Goal: Information Seeking & Learning: Find specific fact

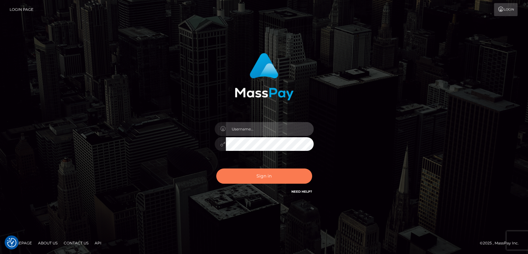
type input "nt.es"
click at [247, 176] on button "Sign in" at bounding box center [264, 175] width 96 height 15
type input "[DOMAIN_NAME]"
click at [260, 176] on button "Sign in" at bounding box center [264, 175] width 96 height 15
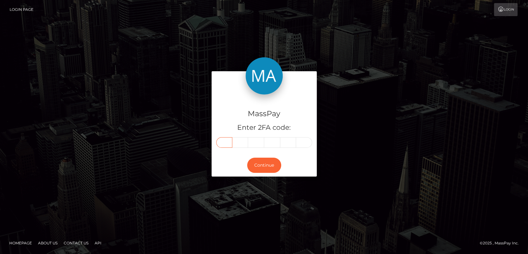
paste input "1"
type input "1"
type input "3"
type input "1"
type input "8"
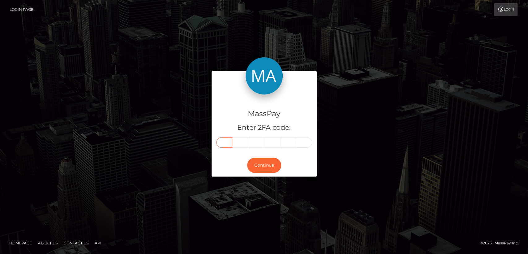
type input "4"
type input "2"
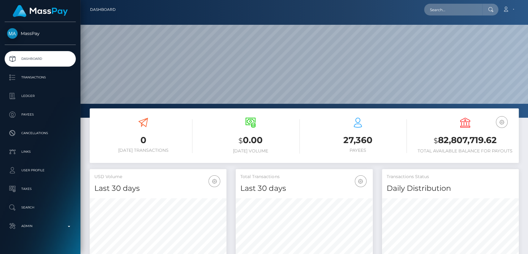
scroll to position [109, 137]
paste input "worshipdreaa@gmail.com"
type input "worshipdreaa@gmail.com"
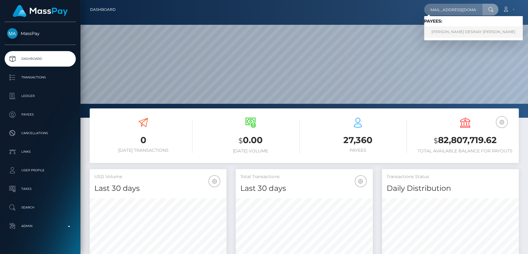
click at [450, 30] on link "JOCELYN DESINAY ALLEN" at bounding box center [473, 31] width 99 height 11
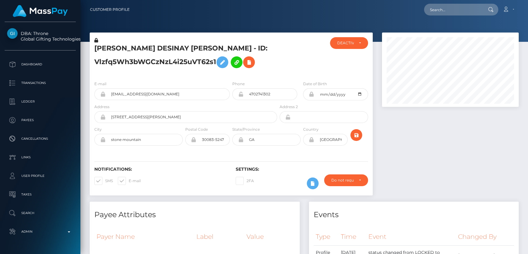
click at [114, 45] on h5 "JOCELYN DESINAY ALLEN - ID: Vlzfq5Wh3bWGCzNzL4i25uVT62s1" at bounding box center [183, 58] width 179 height 28
click at [196, 153] on div "JOCELYN DESINAY ALLEN - ID: Vlzfq5Wh3bWGCzNzL4i25uVT62s1 ACTIVE DEACTIVE CLOSED" at bounding box center [231, 113] width 283 height 163
click at [201, 175] on div "Notifications: SMS E-mail" at bounding box center [160, 179] width 141 height 26
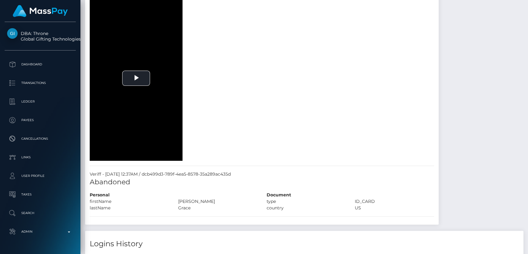
scroll to position [459, 0]
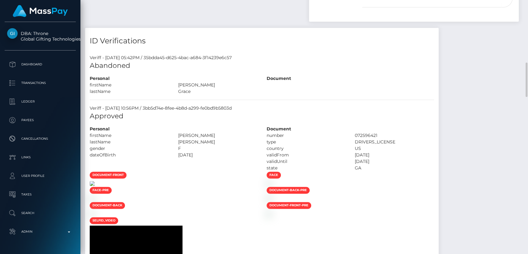
click at [95, 186] on img at bounding box center [92, 183] width 5 height 5
drag, startPoint x: 197, startPoint y: 138, endPoint x: 244, endPoint y: 132, distance: 48.1
click at [247, 135] on div "Personal firstName JOCELYN DESINAY lastName" at bounding box center [173, 148] width 177 height 45
drag, startPoint x: 242, startPoint y: 129, endPoint x: 237, endPoint y: 132, distance: 5.3
click at [241, 129] on div "Personal" at bounding box center [173, 129] width 177 height 6
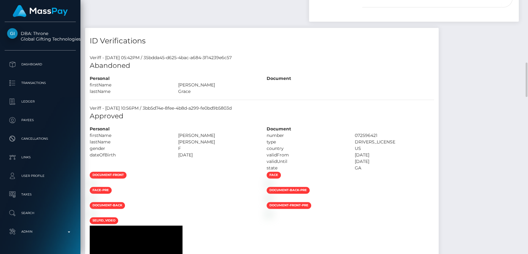
drag, startPoint x: 237, startPoint y: 133, endPoint x: 198, endPoint y: 128, distance: 38.7
click at [198, 128] on div "Personal firstName JOCELYN DESINAY lastName" at bounding box center [173, 148] width 177 height 45
drag, startPoint x: 225, startPoint y: 92, endPoint x: 153, endPoint y: 71, distance: 74.7
click at [153, 71] on div "Veriff - January 21, 2025 05:42PM / 35bdda45-d625-4bac-a684-3f14239e6c57 Abando…" at bounding box center [262, 252] width 354 height 404
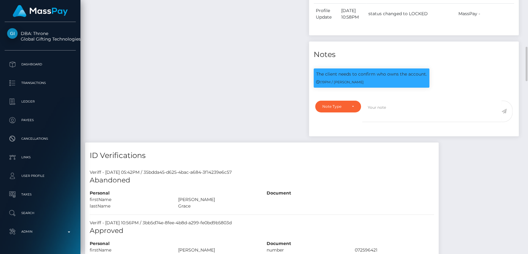
click at [166, 107] on div "Payee Attributes Payer Name Label Value" at bounding box center [194, -1] width 219 height 285
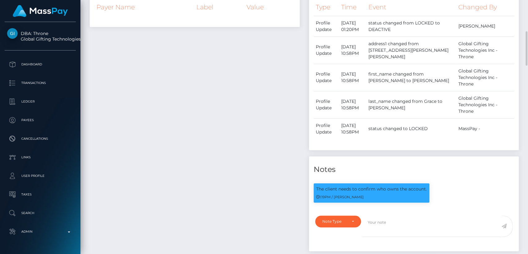
scroll to position [115, 0]
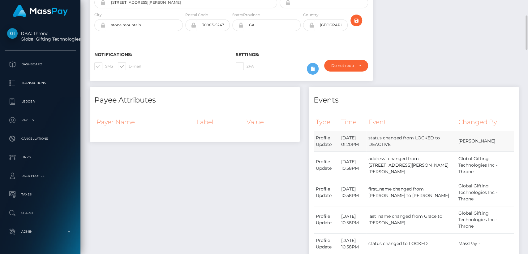
drag, startPoint x: 466, startPoint y: 139, endPoint x: 458, endPoint y: 140, distance: 8.1
click at [458, 140] on td "Dan Cirnat" at bounding box center [485, 141] width 58 height 21
click at [458, 139] on td "Dan Cirnat" at bounding box center [485, 141] width 58 height 21
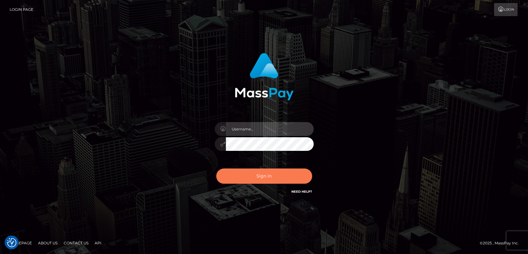
type input "[DOMAIN_NAME]"
click at [275, 175] on button "Sign in" at bounding box center [264, 175] width 96 height 15
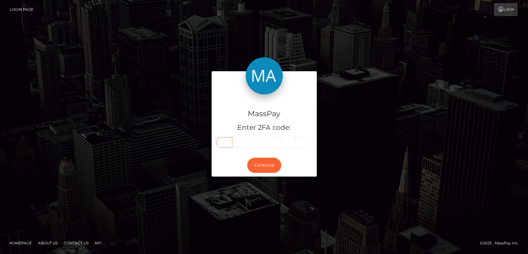
click at [228, 146] on input "text" at bounding box center [224, 142] width 16 height 11
paste input "9"
type input "9"
type input "5"
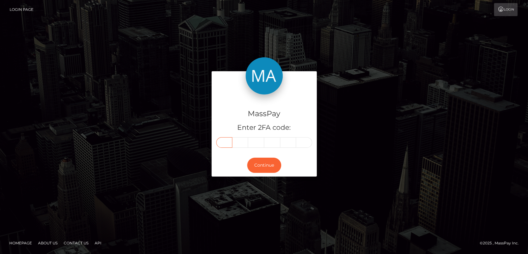
type input "4"
type input "8"
click at [256, 162] on button "Continue" at bounding box center [264, 165] width 34 height 15
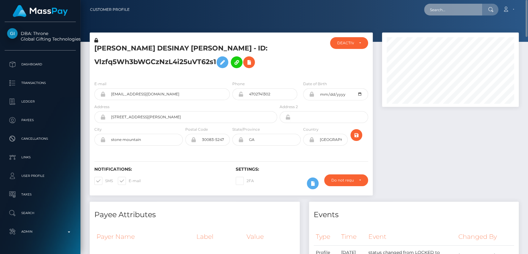
click at [445, 10] on input "text" at bounding box center [453, 10] width 58 height 12
paste input "[EMAIL_ADDRESS][DOMAIN_NAME]"
type input "[EMAIL_ADDRESS][DOMAIN_NAME]"
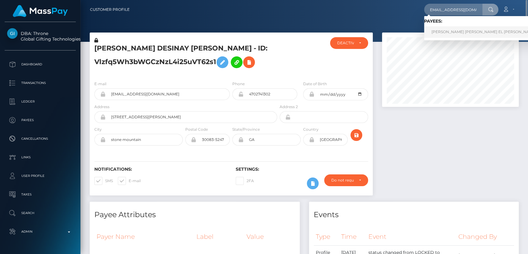
scroll to position [0, 0]
click at [451, 32] on link "VIKTOR DZHAMAL EL YUSEF" at bounding box center [484, 31] width 120 height 11
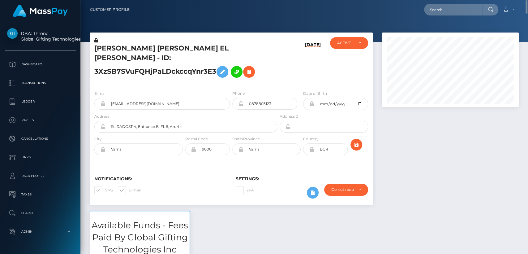
click at [106, 49] on h5 "VIKTOR DZHAMAL EL YUSEF - ID: 3XzSB7SVuFQHjPaLDckccqYnr3E3" at bounding box center [183, 62] width 179 height 37
copy h5 "VIKTOR"
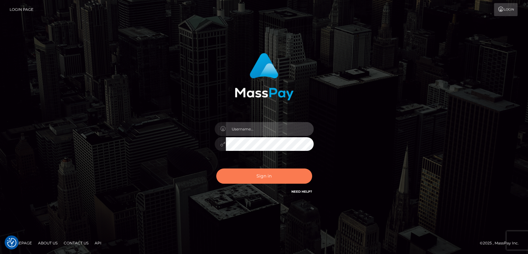
type input "[DOMAIN_NAME]"
drag, startPoint x: 280, startPoint y: 171, endPoint x: 275, endPoint y: 173, distance: 4.7
click at [276, 173] on button "Sign in" at bounding box center [264, 175] width 96 height 15
type input "[DOMAIN_NAME]"
click at [270, 173] on button "Sign in" at bounding box center [264, 175] width 96 height 15
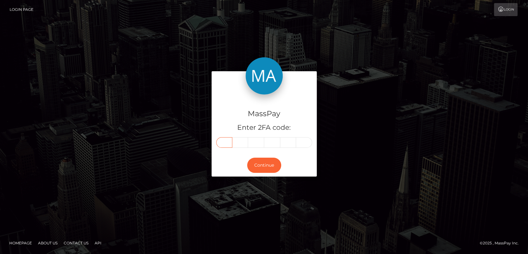
paste input "8"
type input "8"
type input "0"
type input "3"
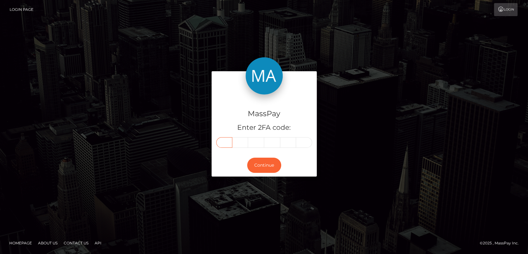
type input "8"
type input "4"
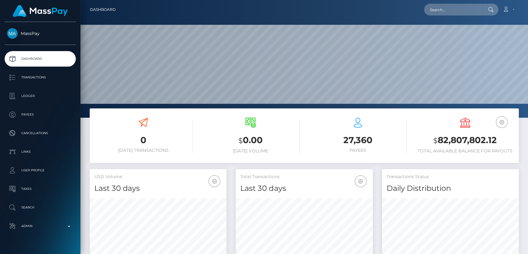
scroll to position [109, 137]
paste input "[EMAIL_ADDRESS][DOMAIN_NAME]"
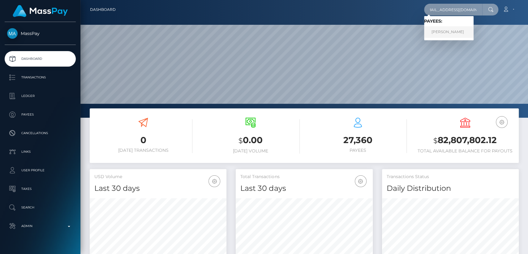
type input "[EMAIL_ADDRESS][DOMAIN_NAME]"
click at [449, 33] on link "[PERSON_NAME]" at bounding box center [449, 31] width 50 height 11
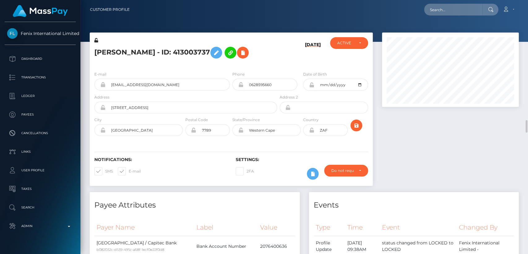
scroll to position [115, 0]
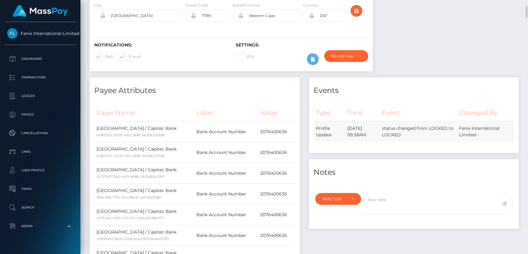
drag, startPoint x: 392, startPoint y: 134, endPoint x: 453, endPoint y: 139, distance: 61.8
click at [448, 138] on td "status changed from LOCKED to LOCKED" at bounding box center [418, 131] width 77 height 21
drag, startPoint x: 455, startPoint y: 139, endPoint x: 325, endPoint y: 125, distance: 131.0
click at [455, 139] on td "status changed from LOCKED to LOCKED" at bounding box center [418, 131] width 77 height 21
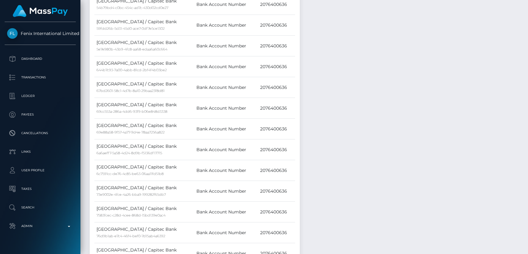
scroll to position [0, 0]
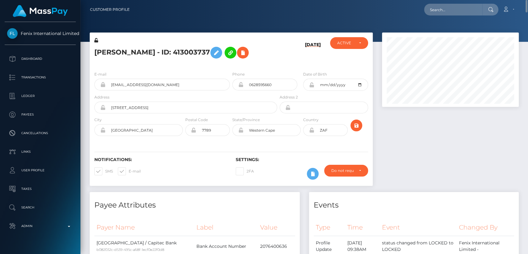
click at [106, 44] on h5 "[PERSON_NAME] - ID: 413003737" at bounding box center [183, 53] width 179 height 18
click at [106, 50] on h5 "[PERSON_NAME] - ID: 413003737" at bounding box center [183, 53] width 179 height 18
copy h5 "MISHCA"
paste input "caitlingallardi@icloud.com"
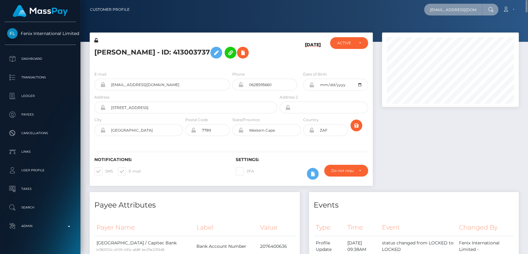
scroll to position [0, 4]
type input "caitlingallardi@icloud.com"
click at [459, 10] on input "caitlingallardi@icloud.com" at bounding box center [453, 10] width 58 height 12
click at [460, 10] on input "caitlingallardi@icloud.com" at bounding box center [453, 10] width 58 height 12
click at [460, 11] on input "caitlingallardi@icloud.com" at bounding box center [453, 10] width 58 height 12
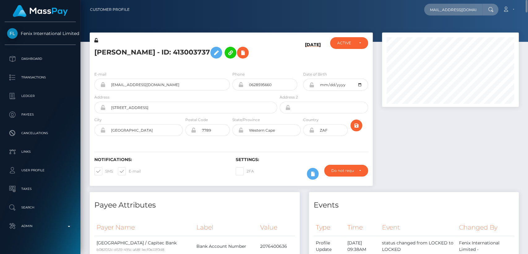
scroll to position [0, 0]
drag, startPoint x: 483, startPoint y: 11, endPoint x: 384, endPoint y: 17, distance: 99.5
click at [384, 17] on nav "Customer Profile caitlingallardi@icloud.com Loading... Loading... Account Logout" at bounding box center [304, 9] width 448 height 19
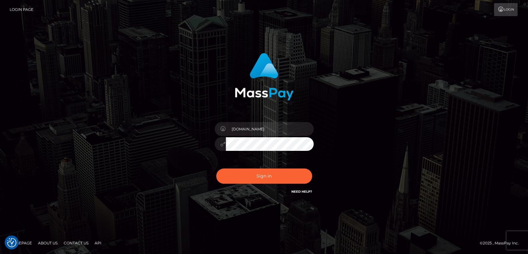
click at [267, 167] on div "Sign in Need Help?" at bounding box center [264, 179] width 108 height 28
click at [266, 171] on button "Sign in" at bounding box center [264, 175] width 96 height 15
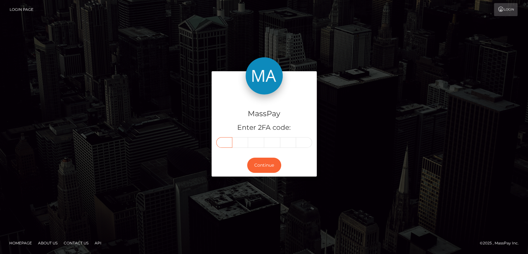
click at [226, 144] on input "text" at bounding box center [224, 142] width 16 height 11
paste input "8"
type input "8"
type input "3"
type input "6"
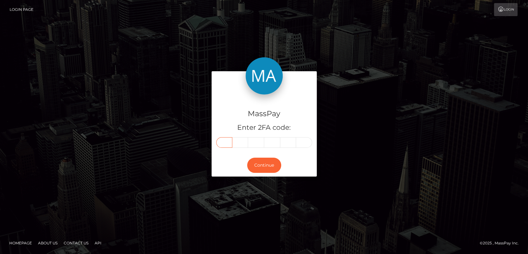
type input "7"
type input "6"
type input "9"
click at [270, 165] on button "Continue" at bounding box center [264, 165] width 34 height 15
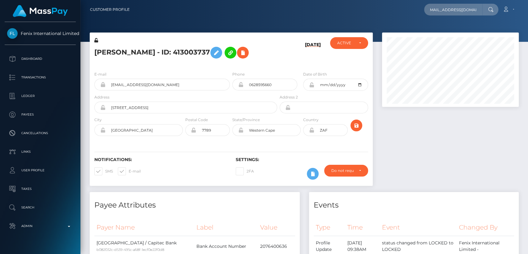
scroll to position [74, 137]
type input "caitlingallardi@icloud.com"
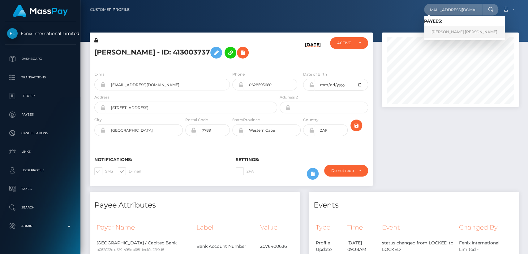
click at [436, 31] on link "CAITLIN JUDITH GALLARDI" at bounding box center [464, 31] width 81 height 11
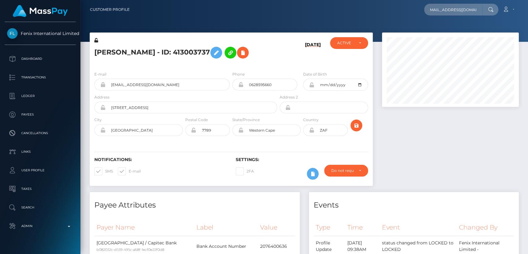
scroll to position [0, 0]
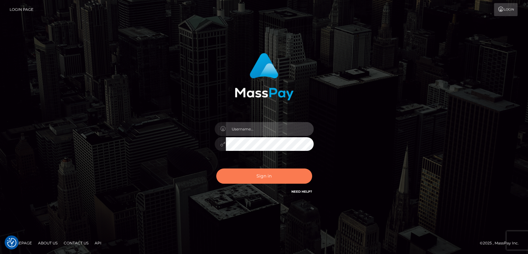
type input "nt.es"
click at [270, 179] on button "Sign in" at bounding box center [264, 175] width 96 height 15
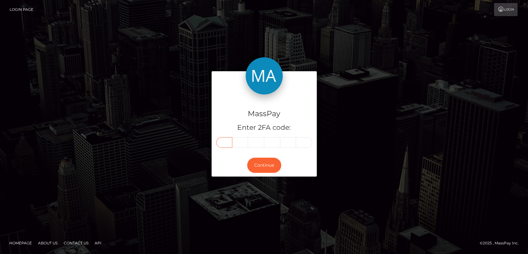
click at [227, 143] on input "text" at bounding box center [224, 142] width 16 height 11
paste input "2"
type input "2"
type input "5"
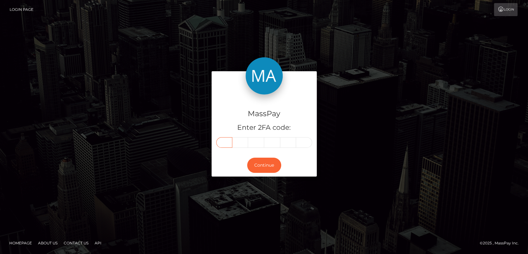
type input "3"
type input "2"
type input "4"
click at [268, 166] on button "Continue" at bounding box center [264, 165] width 34 height 15
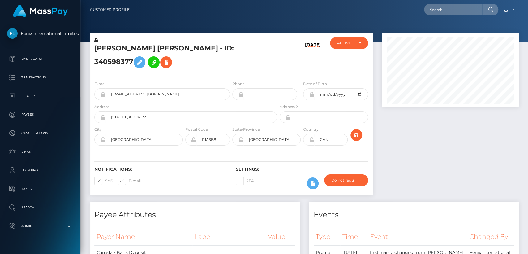
scroll to position [74, 137]
paste input "[EMAIL_ADDRESS][DOMAIN_NAME]"
type input "[EMAIL_ADDRESS][DOMAIN_NAME]"
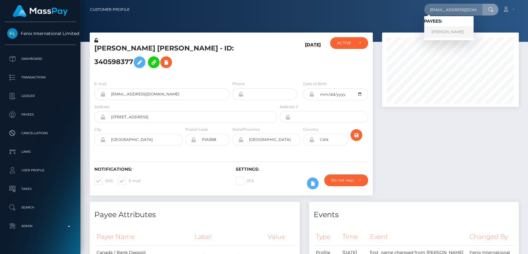
click at [444, 34] on link "[PERSON_NAME]" at bounding box center [449, 31] width 50 height 11
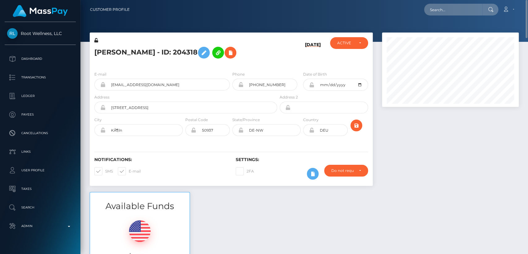
click at [99, 54] on h5 "Sarah Mosczinsky - ID: 204318" at bounding box center [183, 53] width 179 height 18
copy h5 "Sarah"
click at [220, 222] on div "Available Funds $0.00 USD Balance" at bounding box center [304, 237] width 439 height 91
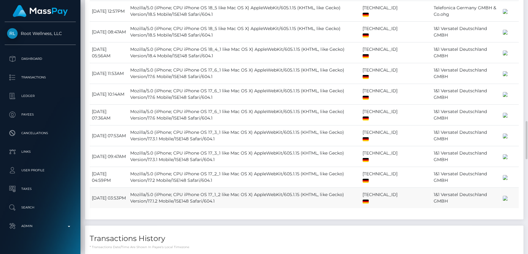
scroll to position [1147, 0]
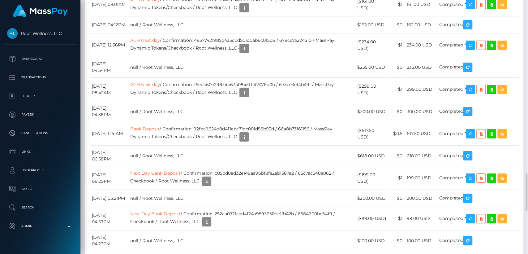
drag, startPoint x: 371, startPoint y: 95, endPoint x: 363, endPoint y: 90, distance: 9.1
copy td "$177.53 USD"
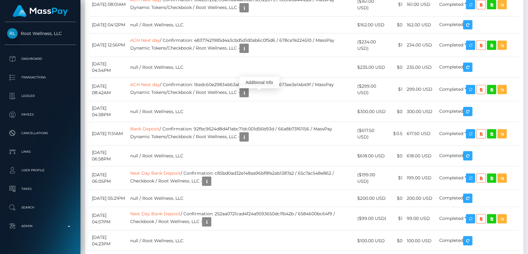
scroll to position [74, 137]
click at [259, 83] on div "Additional Info" at bounding box center [259, 82] width 40 height 11
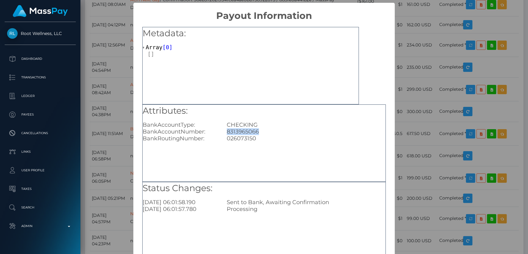
drag, startPoint x: 260, startPoint y: 131, endPoint x: 226, endPoint y: 130, distance: 34.0
click at [226, 130] on div "8313965066" at bounding box center [306, 131] width 168 height 7
copy div "8313965066"
click at [471, 45] on div "× Payout Information Metadata: Array [ 0 ] Attributes: BankAccountType: CHECKIN…" at bounding box center [264, 127] width 528 height 254
click at [228, 83] on div "Metadata: Array [ 0 ]" at bounding box center [250, 65] width 217 height 77
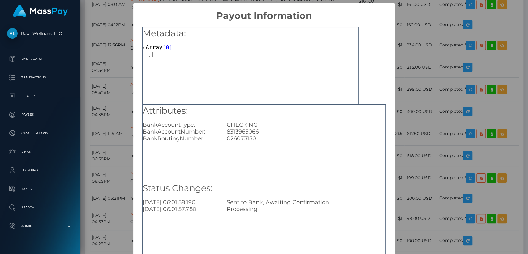
click at [421, 39] on div "× Payout Information Metadata: Array [ 0 ] Attributes: BankAccountType: CHECKIN…" at bounding box center [264, 127] width 528 height 254
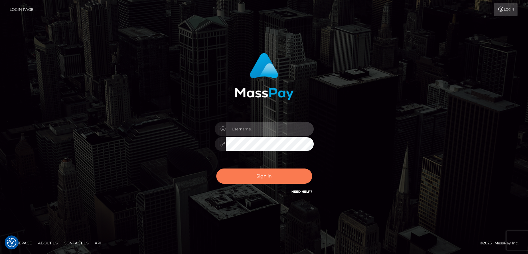
type input "[DOMAIN_NAME]"
click at [236, 169] on button "Sign in" at bounding box center [264, 175] width 96 height 15
type input "[DOMAIN_NAME]"
click at [236, 169] on button "Sign in" at bounding box center [264, 175] width 96 height 15
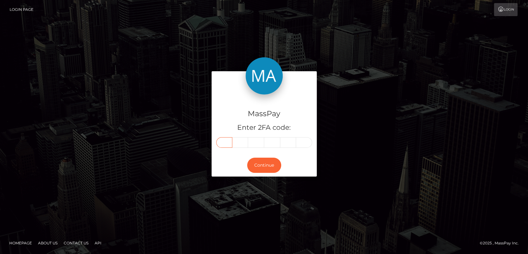
paste input "6"
type input "6"
type input "1"
type input "6"
type input "9"
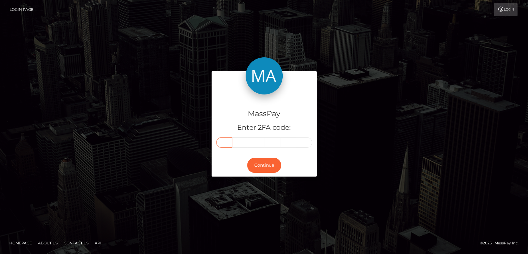
type input "3"
type input "7"
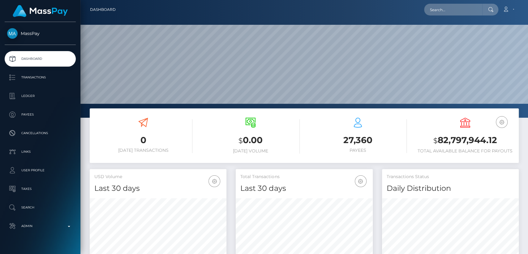
scroll to position [109, 137]
click at [464, 11] on input "text" at bounding box center [453, 10] width 58 height 12
paste input "[EMAIL_ADDRESS][DOMAIN_NAME]"
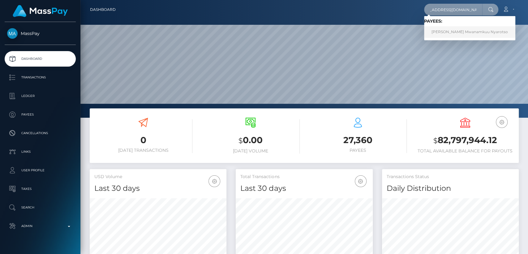
type input "[EMAIL_ADDRESS][DOMAIN_NAME]"
click at [442, 34] on link "[PERSON_NAME] Mwanamkuu Nyarotso" at bounding box center [469, 31] width 91 height 11
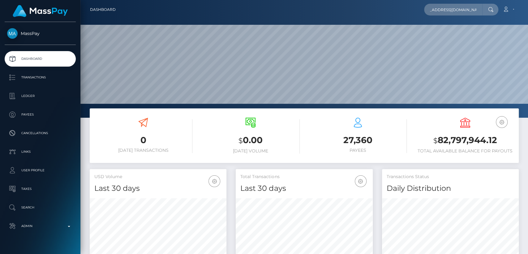
scroll to position [0, 0]
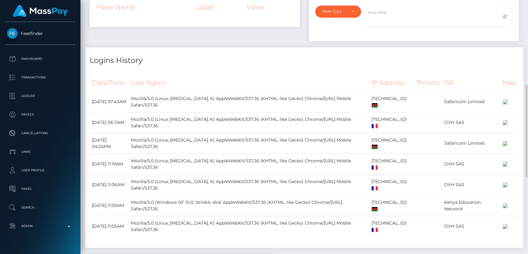
scroll to position [115, 0]
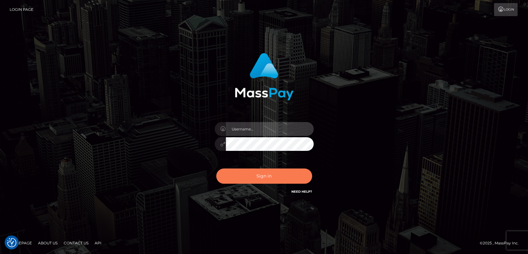
type input "[DOMAIN_NAME]"
click at [252, 179] on button "Sign in" at bounding box center [264, 175] width 96 height 15
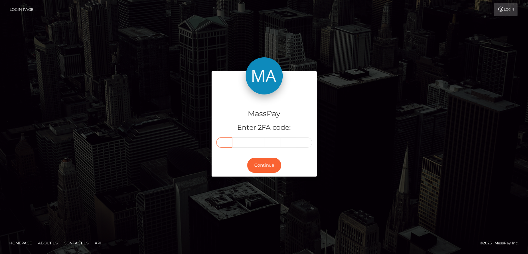
click at [228, 147] on input "text" at bounding box center [224, 142] width 16 height 11
paste input "6"
type input "6"
type input "8"
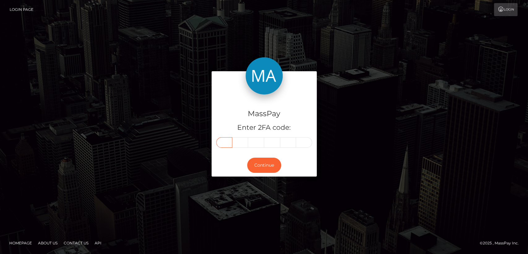
type input "7"
type input "1"
click at [266, 165] on button "Continue" at bounding box center [264, 165] width 34 height 15
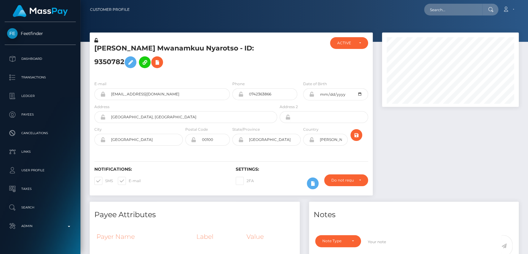
scroll to position [74, 137]
click at [440, 15] on input "text" at bounding box center [453, 10] width 58 height 12
paste input "[EMAIL_ADDRESS][DOMAIN_NAME]"
type input "genyyounes@gmail.com"
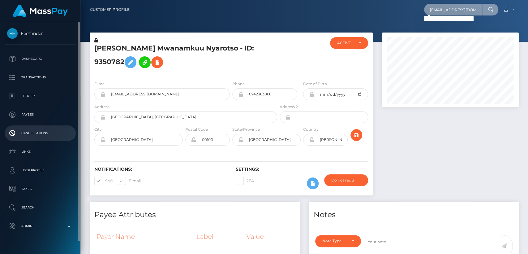
scroll to position [12, 0]
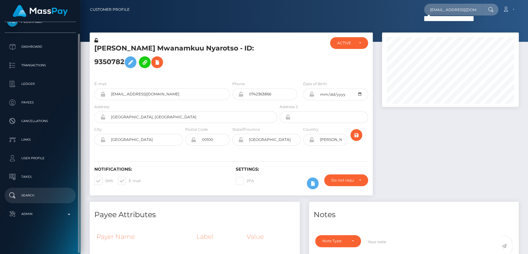
click at [32, 194] on p "Search" at bounding box center [40, 195] width 66 height 9
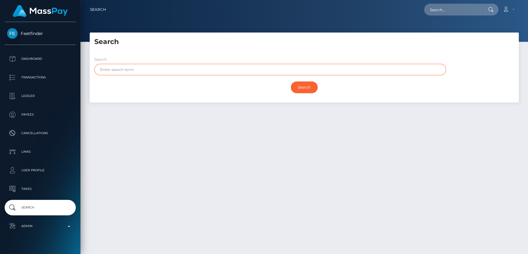
click at [185, 73] on input "text" at bounding box center [270, 69] width 352 height 11
paste input "[EMAIL_ADDRESS][DOMAIN_NAME]"
type input "g"
paste input "geny"
type input "geny"
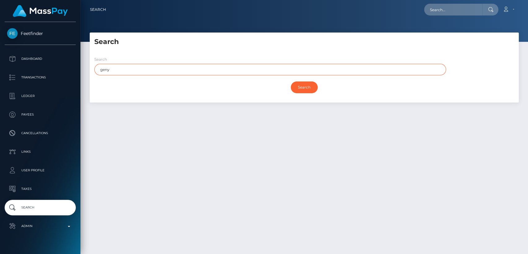
click at [291, 81] on input "Search" at bounding box center [304, 87] width 27 height 12
click at [275, 71] on input "geny" at bounding box center [270, 69] width 352 height 11
click at [291, 81] on input "Search" at bounding box center [304, 87] width 27 height 12
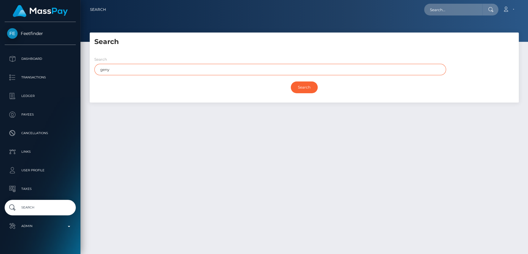
click at [291, 81] on input "Search" at bounding box center [304, 87] width 27 height 12
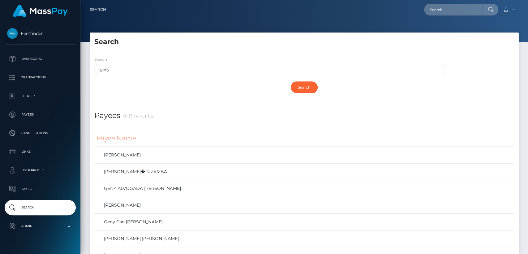
click at [153, 79] on div "Search" at bounding box center [304, 87] width 420 height 18
click at [117, 238] on link "[PERSON_NAME] [PERSON_NAME]" at bounding box center [305, 238] width 416 height 9
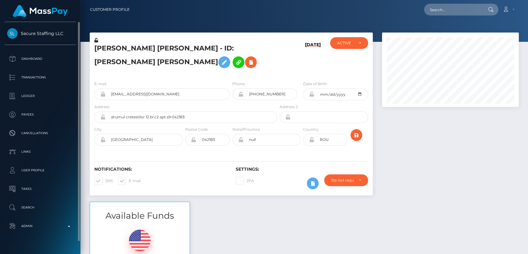
scroll to position [74, 137]
click at [113, 48] on h5 "[PERSON_NAME] [PERSON_NAME] - ID: [PERSON_NAME] [PERSON_NAME]" at bounding box center [183, 58] width 179 height 28
copy h5 "Nicoleta"
click at [131, 95] on input "[EMAIL_ADDRESS][DOMAIN_NAME]" at bounding box center [168, 94] width 124 height 12
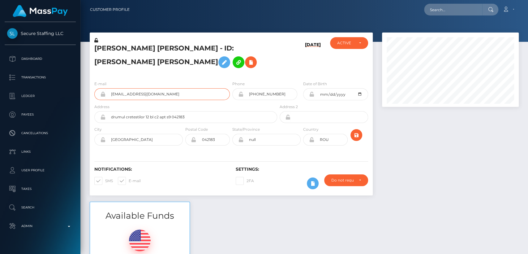
click at [131, 95] on input "[EMAIL_ADDRESS][DOMAIN_NAME]" at bounding box center [168, 94] width 124 height 12
click at [131, 95] on input "genyyounes@ymail.com" at bounding box center [168, 94] width 124 height 12
